Goal: Task Accomplishment & Management: Manage account settings

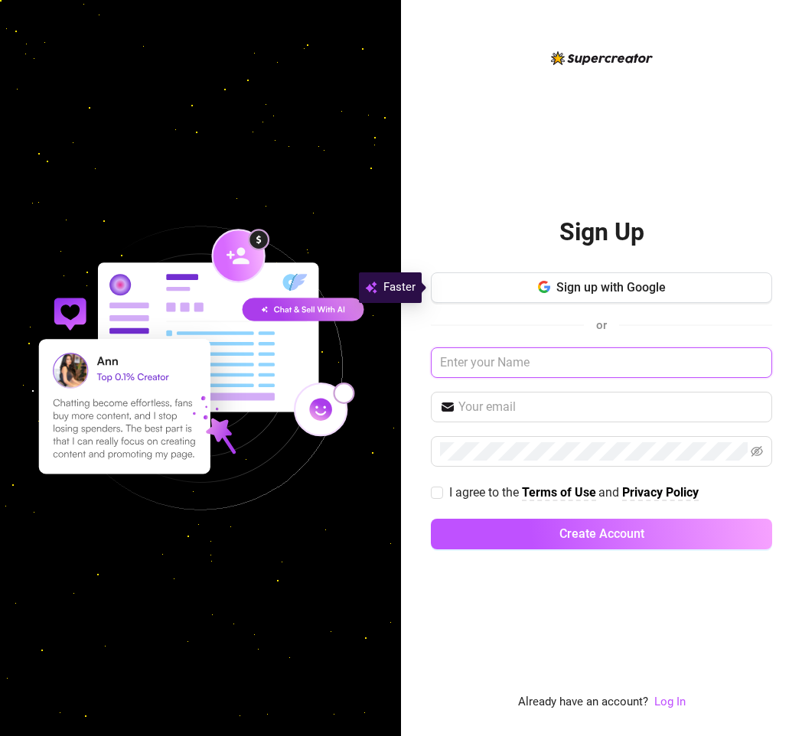
click at [554, 376] on input "text" at bounding box center [601, 362] width 341 height 31
click at [659, 699] on link "Log In" at bounding box center [669, 702] width 31 height 14
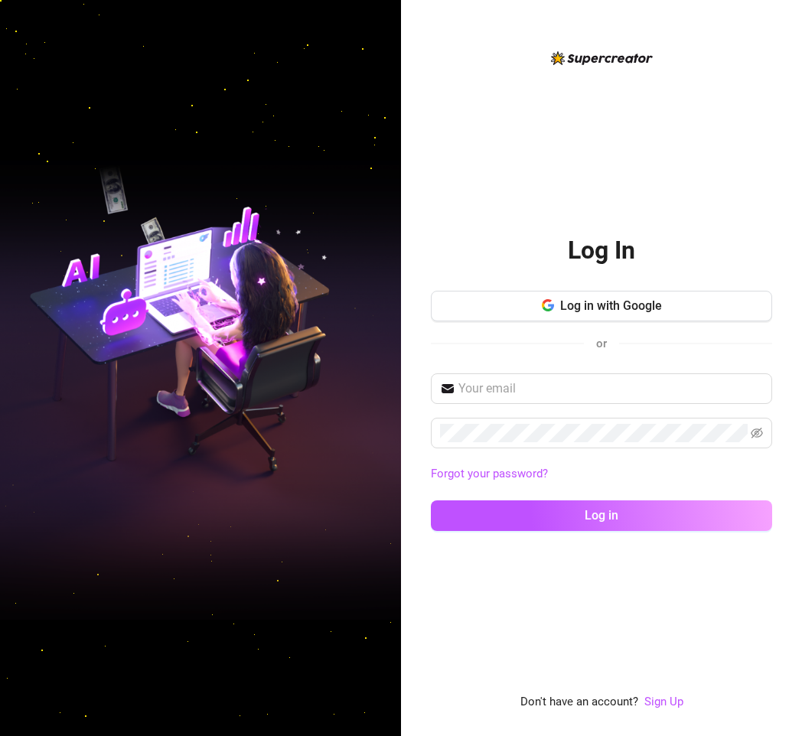
click at [536, 357] on div "Log in with Google or" at bounding box center [601, 328] width 341 height 75
click at [521, 394] on input "text" at bounding box center [610, 388] width 304 height 18
paste input "[EMAIL_ADDRESS][DOMAIN_NAME]"
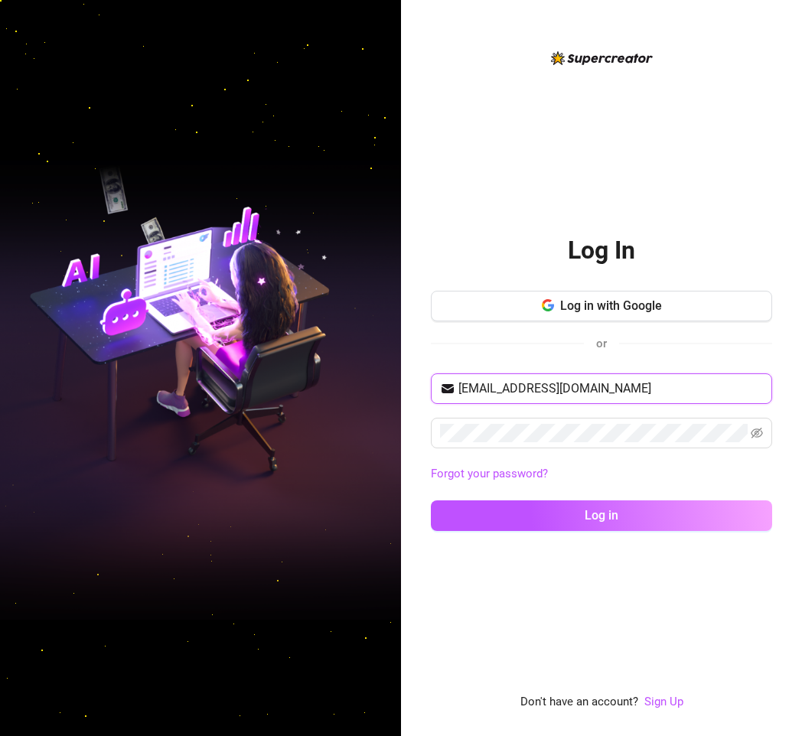
type input "[EMAIL_ADDRESS][DOMAIN_NAME]"
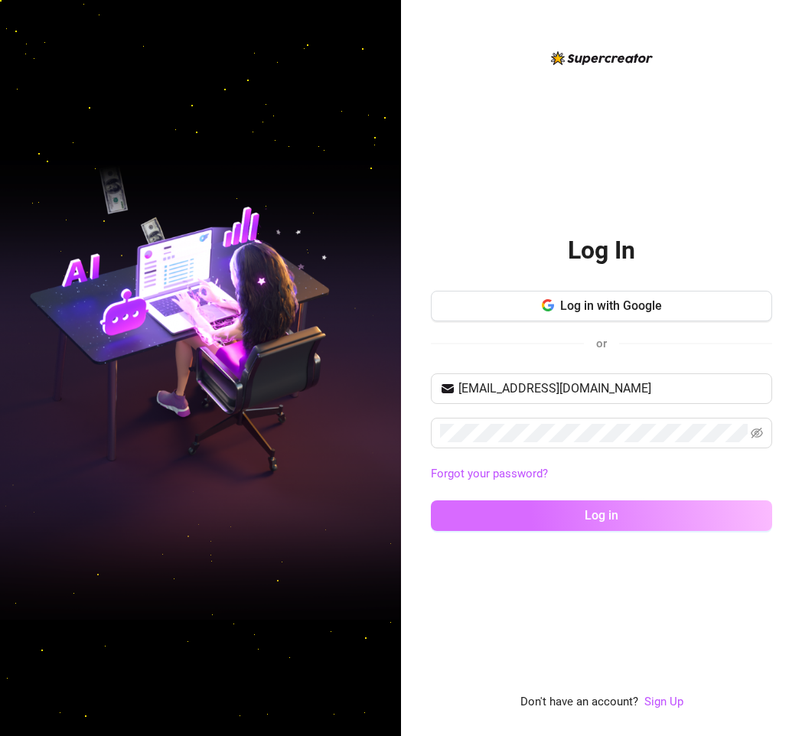
click at [454, 515] on button "Log in" at bounding box center [601, 515] width 341 height 31
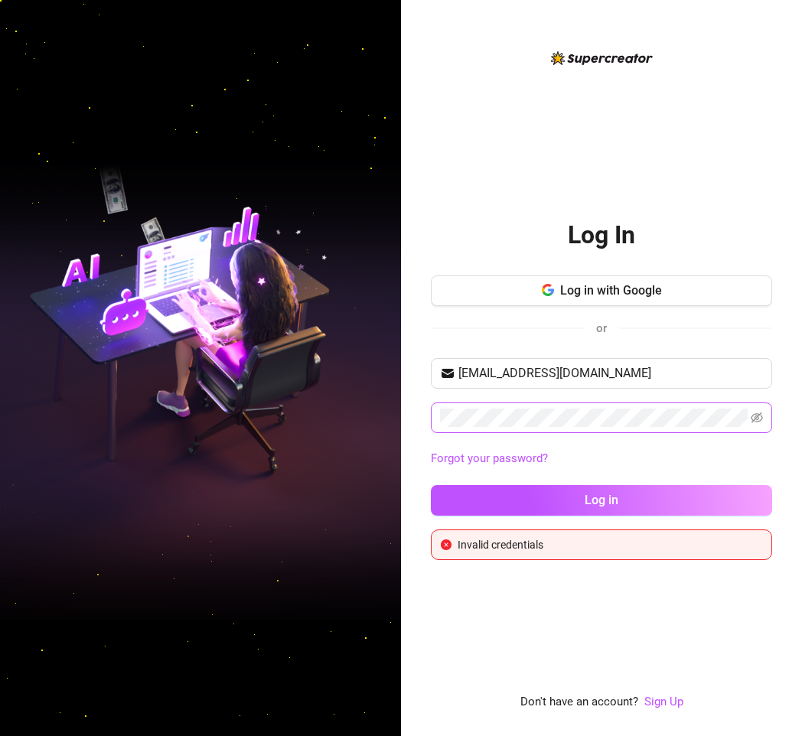
click at [566, 430] on span at bounding box center [601, 417] width 341 height 31
click at [754, 416] on icon "eye-invisible" at bounding box center [756, 418] width 12 height 12
click at [386, 477] on img at bounding box center [200, 367] width 401 height 503
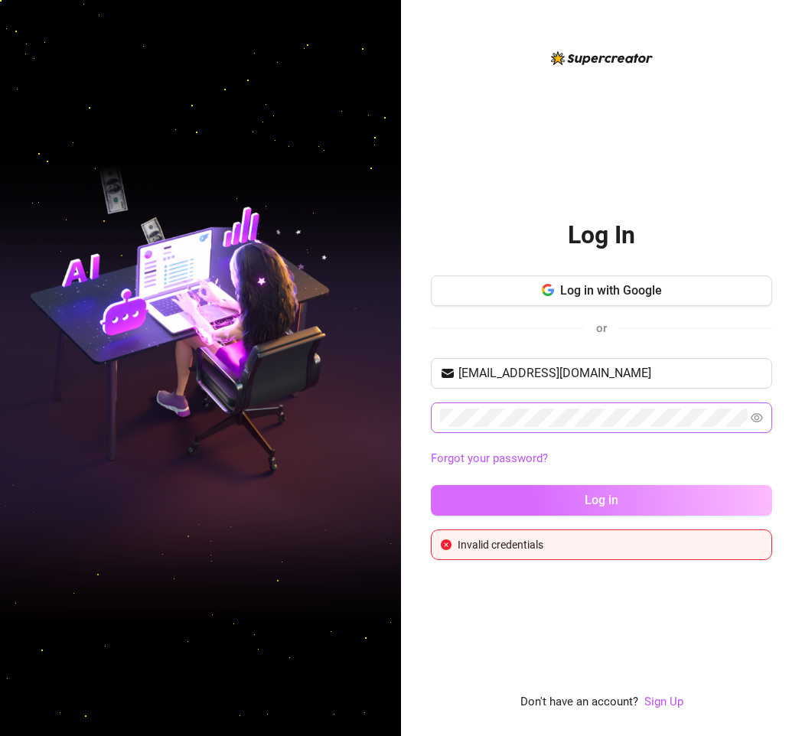
click at [482, 490] on button "Log in" at bounding box center [601, 500] width 341 height 31
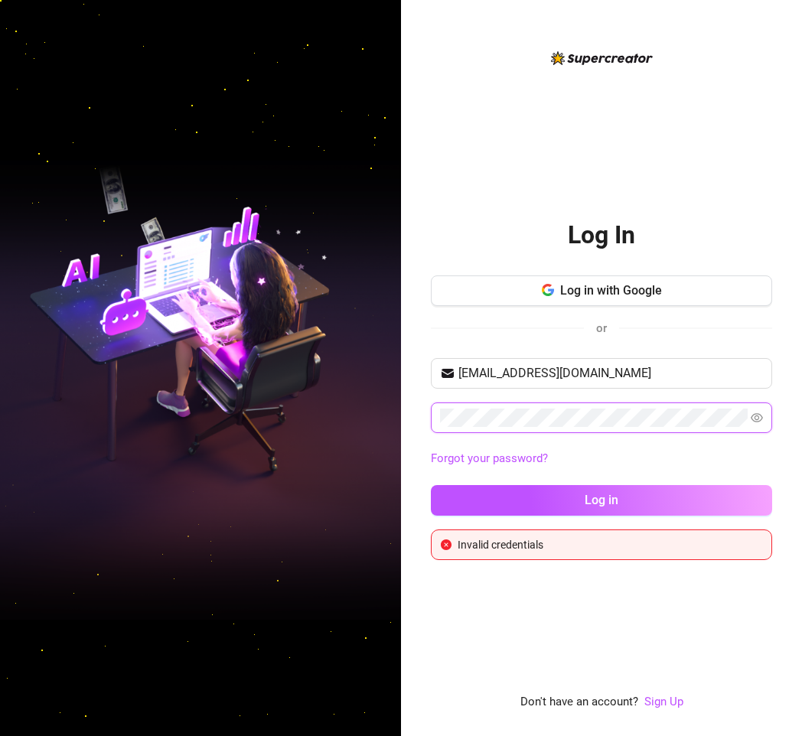
click at [281, 431] on div "Log In Log in with Google or sarag200404@gmail.com Forgot your password? Log in…" at bounding box center [401, 368] width 802 height 736
click at [431, 485] on button "Log in" at bounding box center [601, 500] width 341 height 31
click at [495, 569] on div "Log In Log in with Google or sarag200404@gmail.com Forgot your password? Log in…" at bounding box center [601, 380] width 341 height 663
click at [295, 433] on div "Log In Log in with Google or sarag200404@gmail.com Forgot your password? Log in…" at bounding box center [401, 368] width 802 height 736
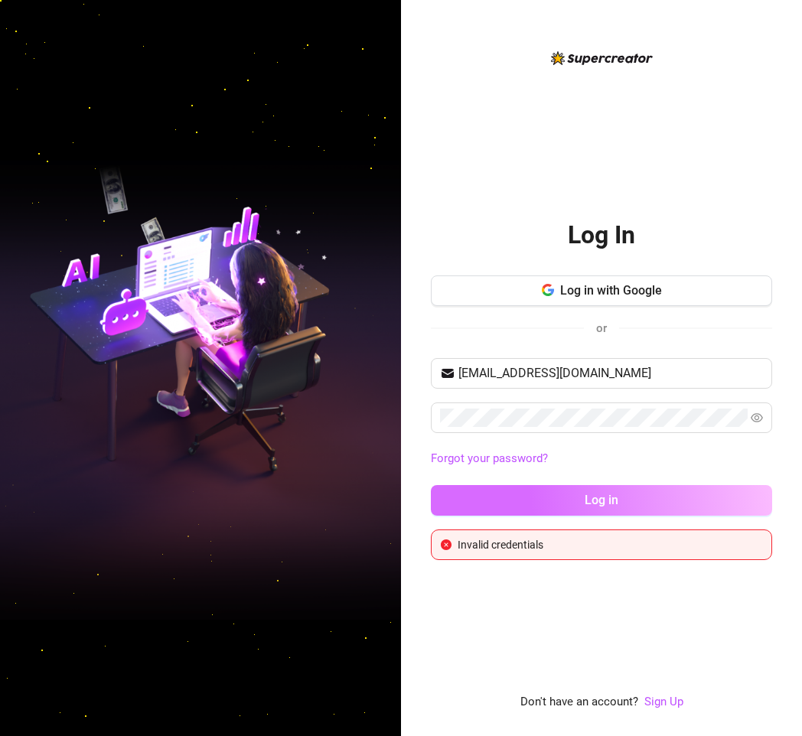
click at [444, 491] on button "Log in" at bounding box center [601, 500] width 341 height 31
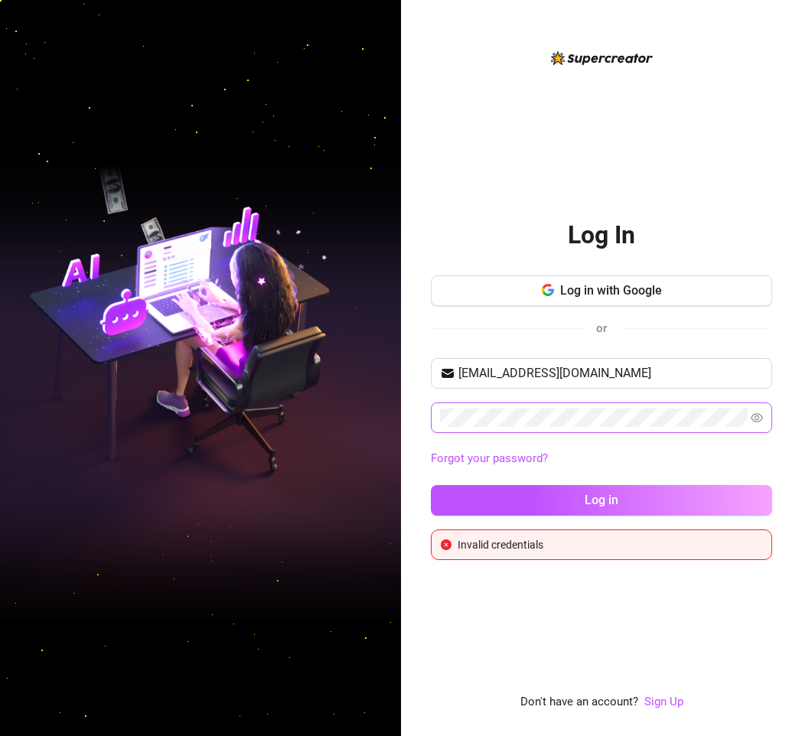
click at [597, 431] on span at bounding box center [601, 417] width 341 height 31
drag, startPoint x: 381, startPoint y: 501, endPoint x: 409, endPoint y: 506, distance: 27.9
click at [381, 501] on img at bounding box center [200, 367] width 401 height 503
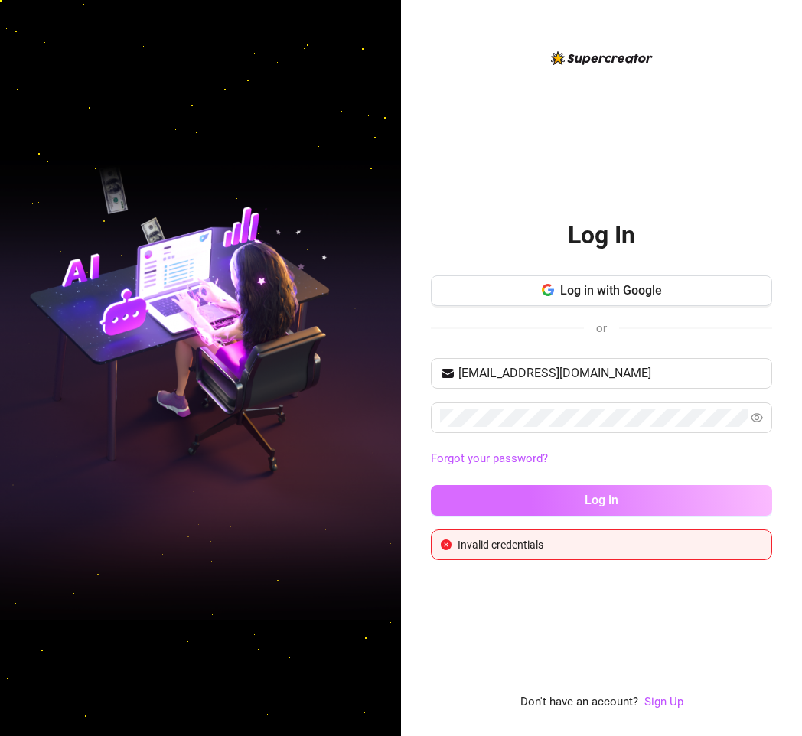
click at [476, 504] on button "Log in" at bounding box center [601, 500] width 341 height 31
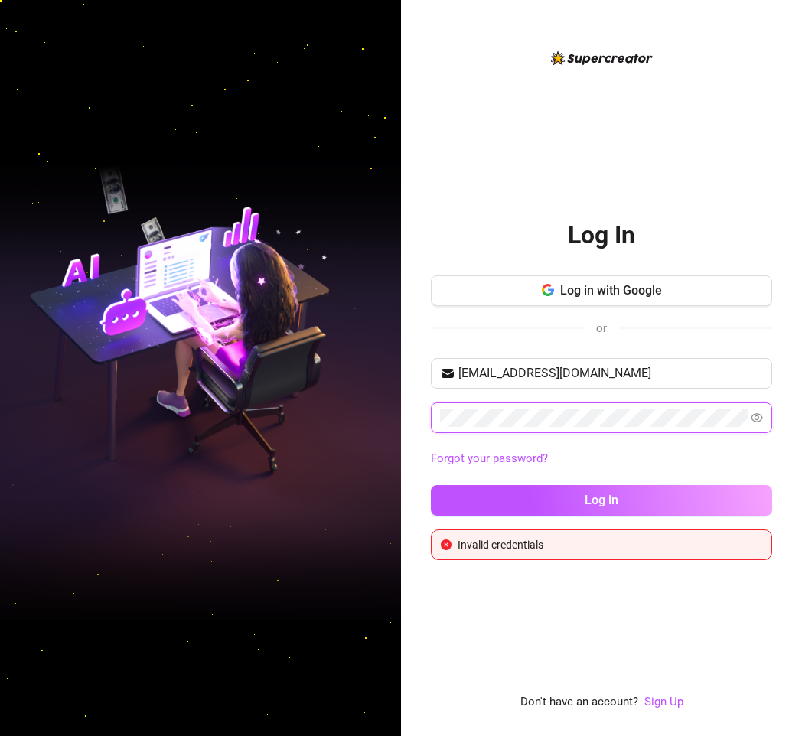
click at [234, 434] on div "Log In Log in with Google or sarag200404@gmail.com Forgot your password? Log in…" at bounding box center [401, 368] width 802 height 736
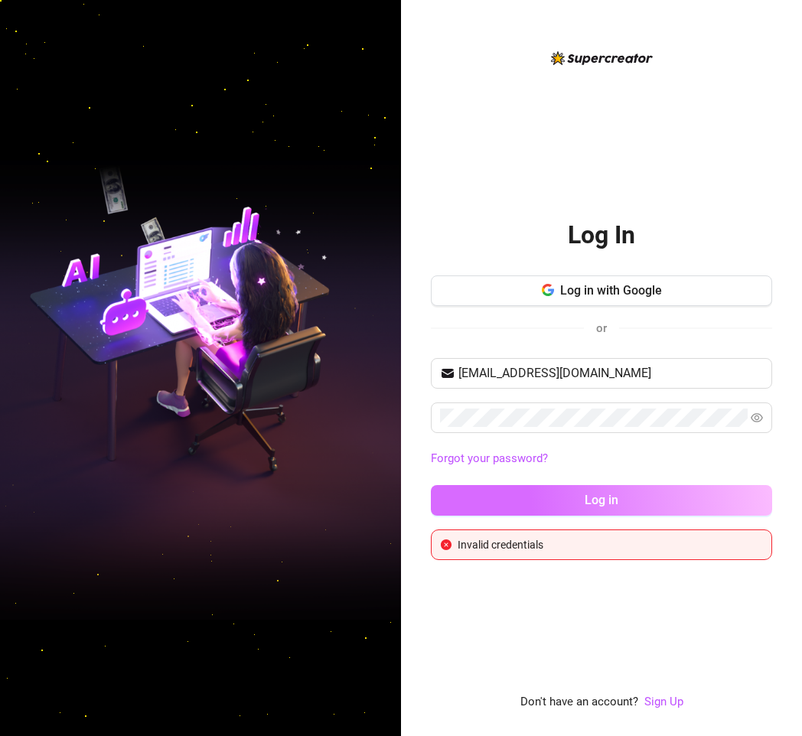
click at [431, 504] on button "Log in" at bounding box center [601, 500] width 341 height 31
click at [441, 497] on button "Log in" at bounding box center [601, 500] width 341 height 31
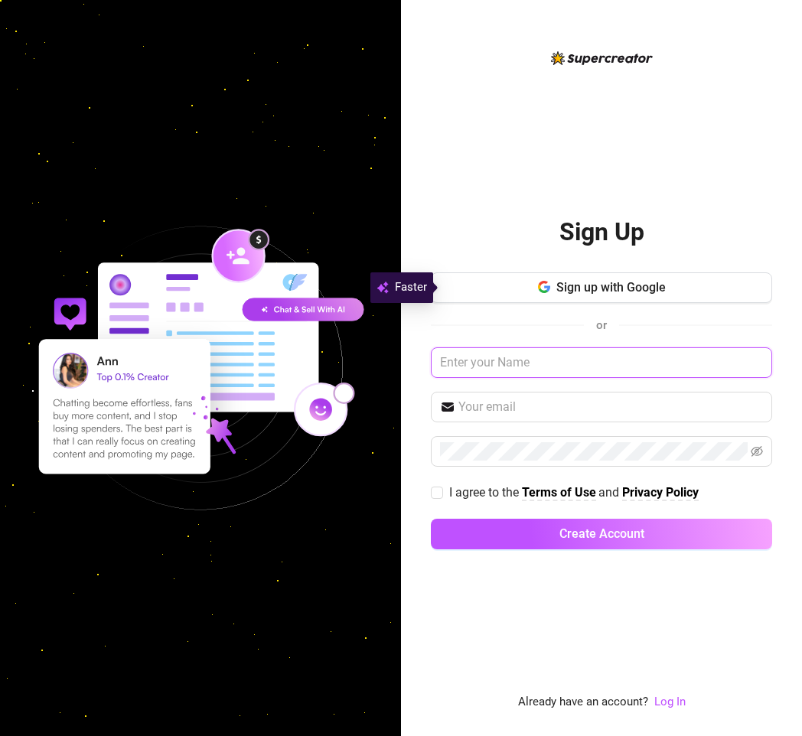
click at [539, 366] on input "text" at bounding box center [601, 362] width 341 height 31
paste input "[EMAIL_ADDRESS][DOMAIN_NAME]"
type input "[EMAIL_ADDRESS][DOMAIN_NAME]"
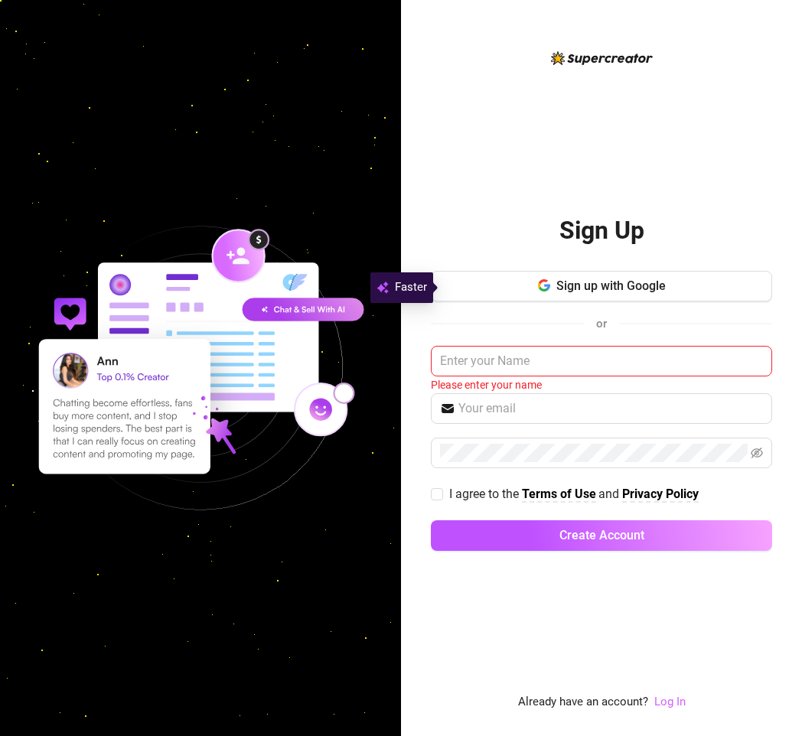
click at [679, 698] on link "Log In" at bounding box center [669, 702] width 31 height 14
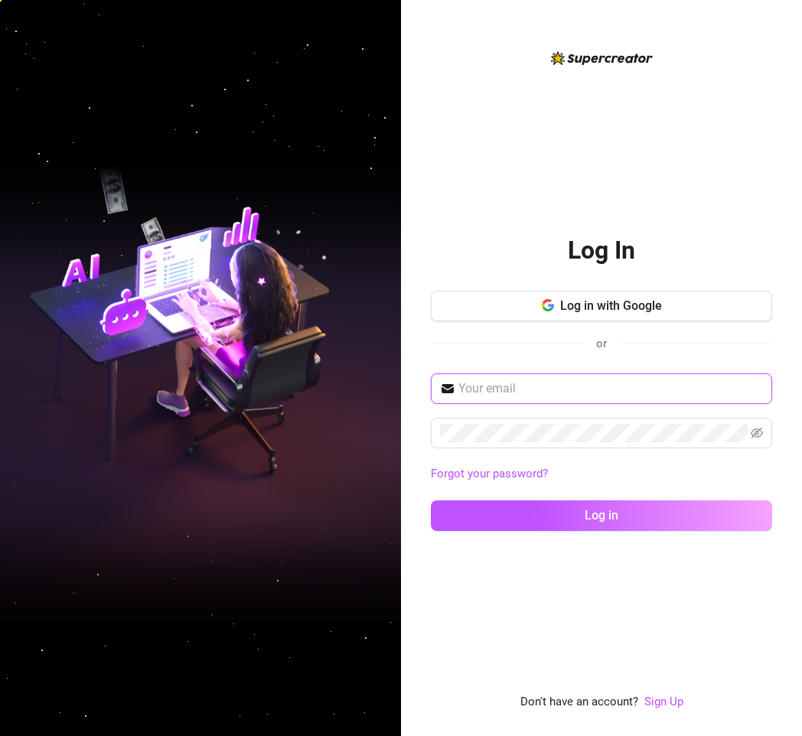
click at [555, 387] on input "text" at bounding box center [610, 388] width 304 height 18
paste input "[EMAIL_ADDRESS][DOMAIN_NAME]"
type input "[EMAIL_ADDRESS][DOMAIN_NAME]"
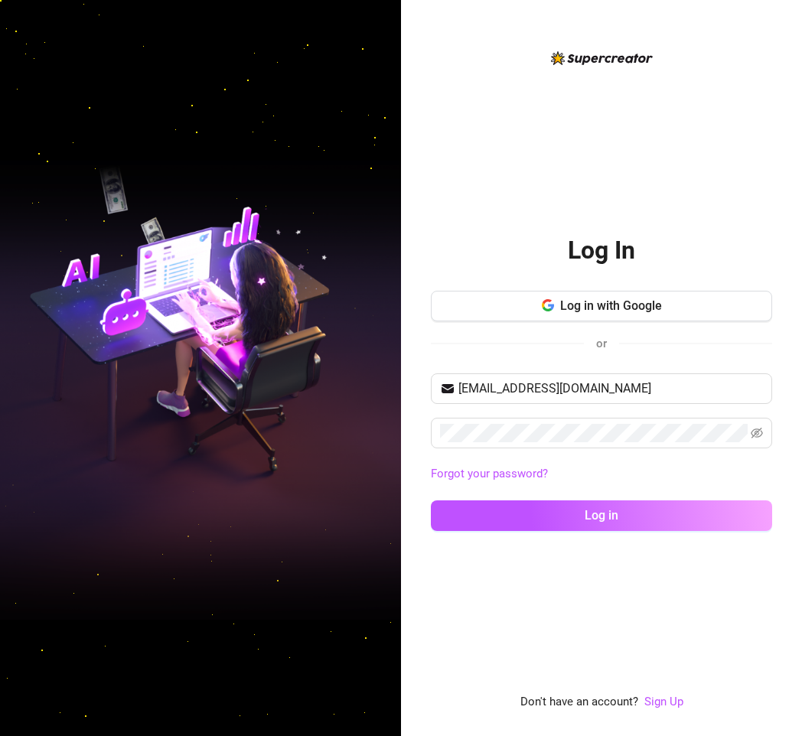
click at [575, 601] on div "Log In Log in with Google or [EMAIL_ADDRESS][DOMAIN_NAME] Forgot your password?…" at bounding box center [601, 380] width 341 height 663
click at [570, 285] on div "Log In Log in with Google or [EMAIL_ADDRESS][DOMAIN_NAME] Forgot your password?…" at bounding box center [601, 380] width 341 height 330
click at [565, 298] on span "Log in with Google" at bounding box center [611, 305] width 102 height 15
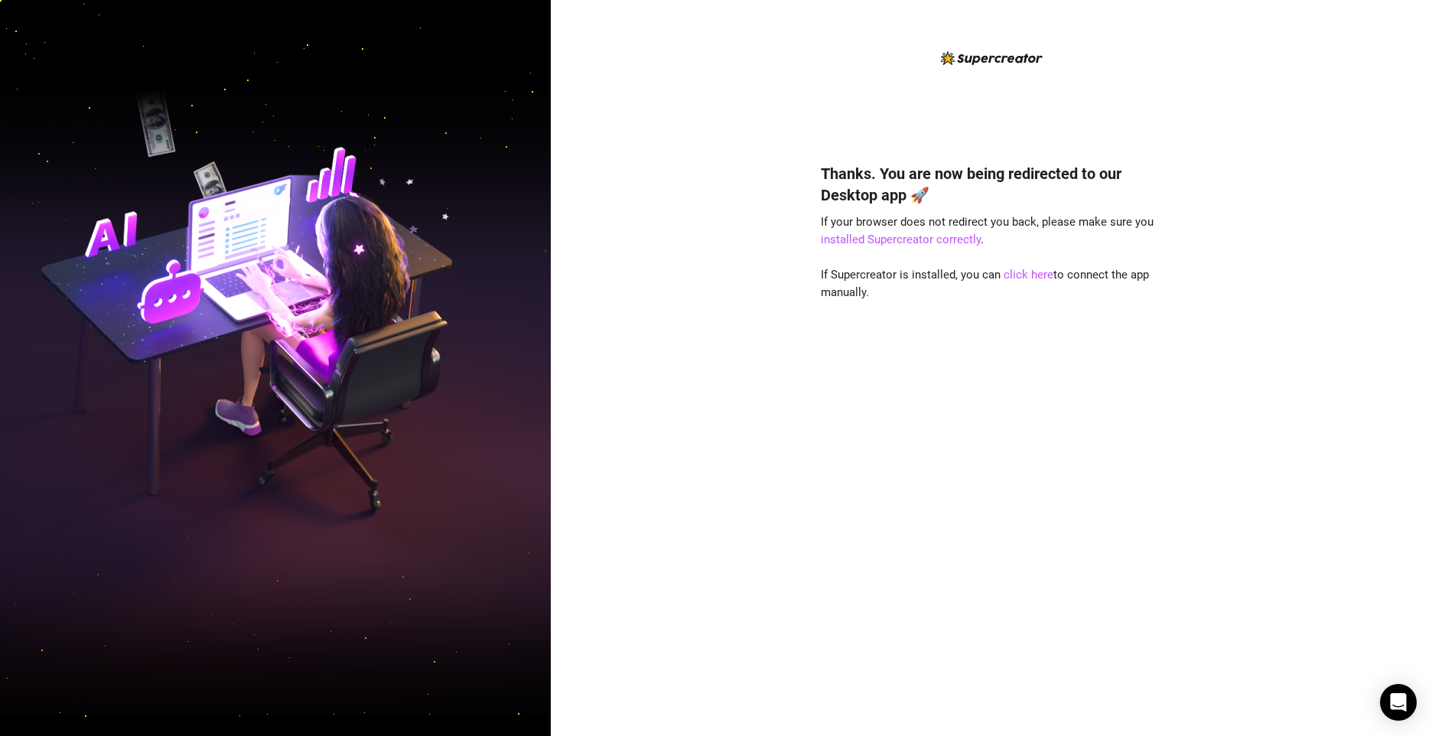
click at [430, 487] on img at bounding box center [275, 368] width 551 height 691
